Goal: Task Accomplishment & Management: Manage account settings

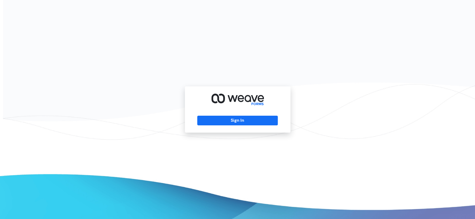
click at [241, 113] on div "Sign In" at bounding box center [238, 109] width 106 height 46
click at [242, 121] on button "Sign In" at bounding box center [237, 121] width 81 height 10
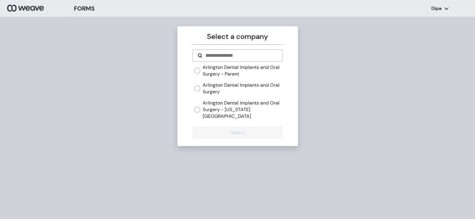
click at [218, 87] on label "Arlington Dental Implants and Oral Surgery" at bounding box center [243, 88] width 80 height 13
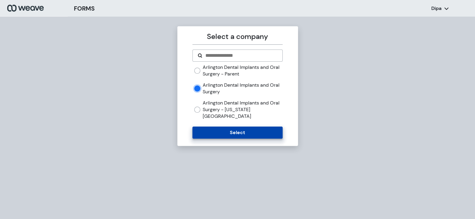
click at [228, 126] on button "Select" at bounding box center [237, 132] width 90 height 12
